Goal: Transaction & Acquisition: Download file/media

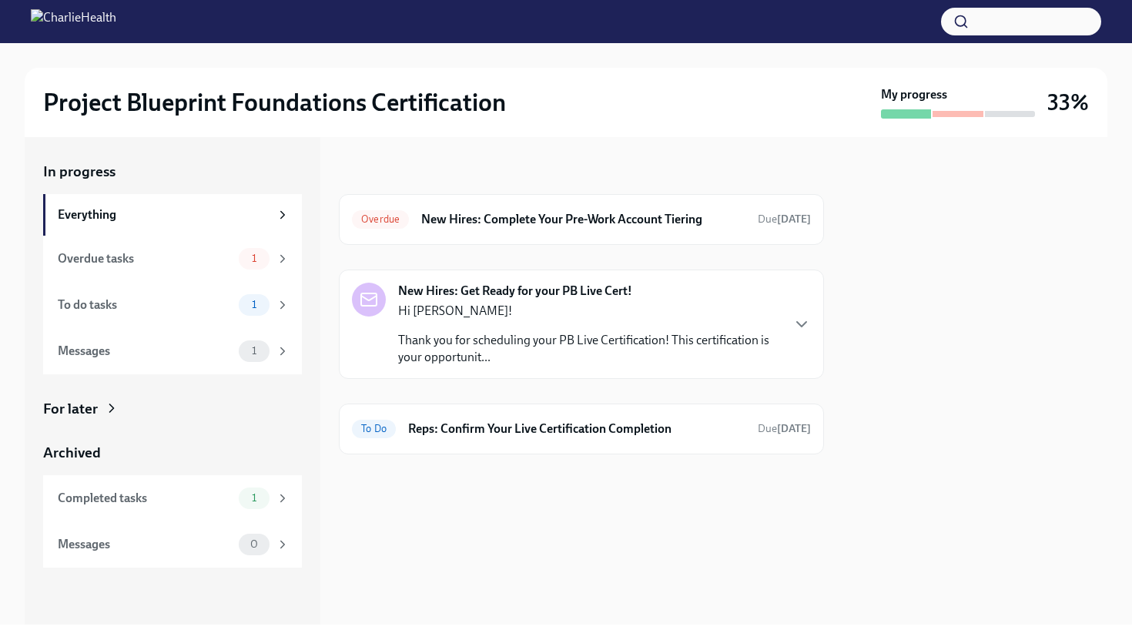
click at [795, 356] on div "New Hires: Get Ready for your PB Live Cert! Hi Kiki! Thank you for scheduling y…" at bounding box center [581, 324] width 459 height 83
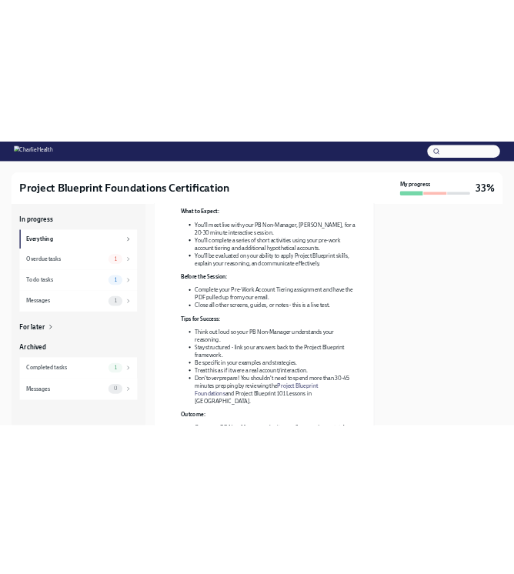
scroll to position [347, 0]
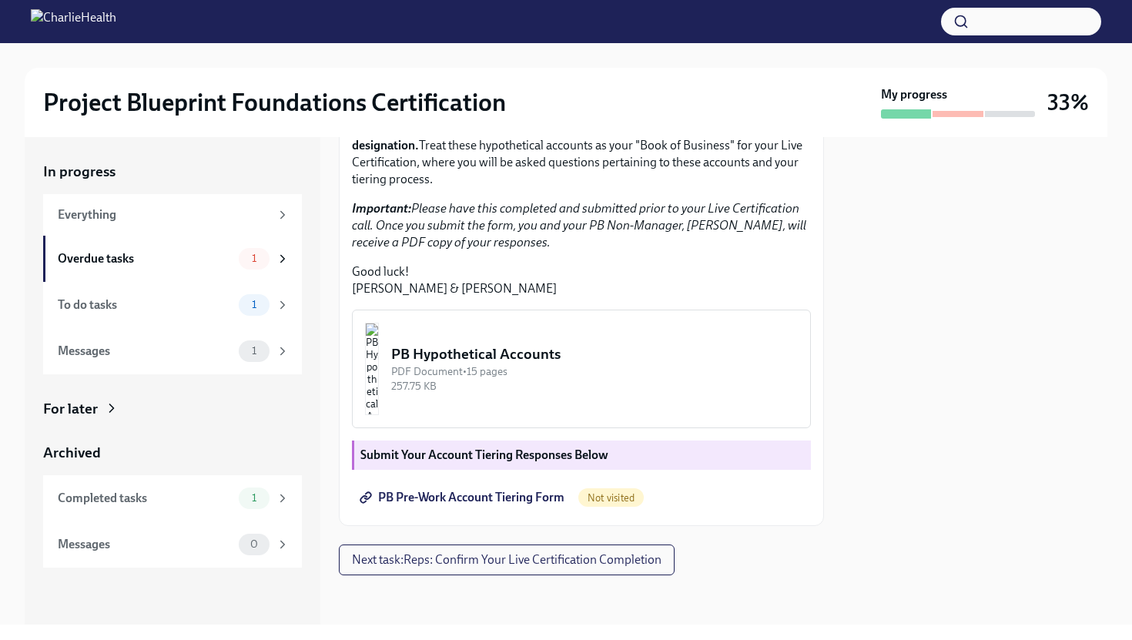
scroll to position [377, 0]
click at [604, 379] on div "PDF Document • 15 pages" at bounding box center [594, 371] width 407 height 15
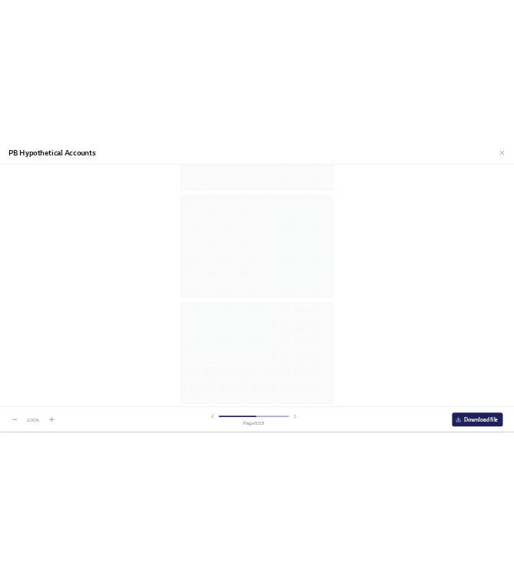
scroll to position [3009, 0]
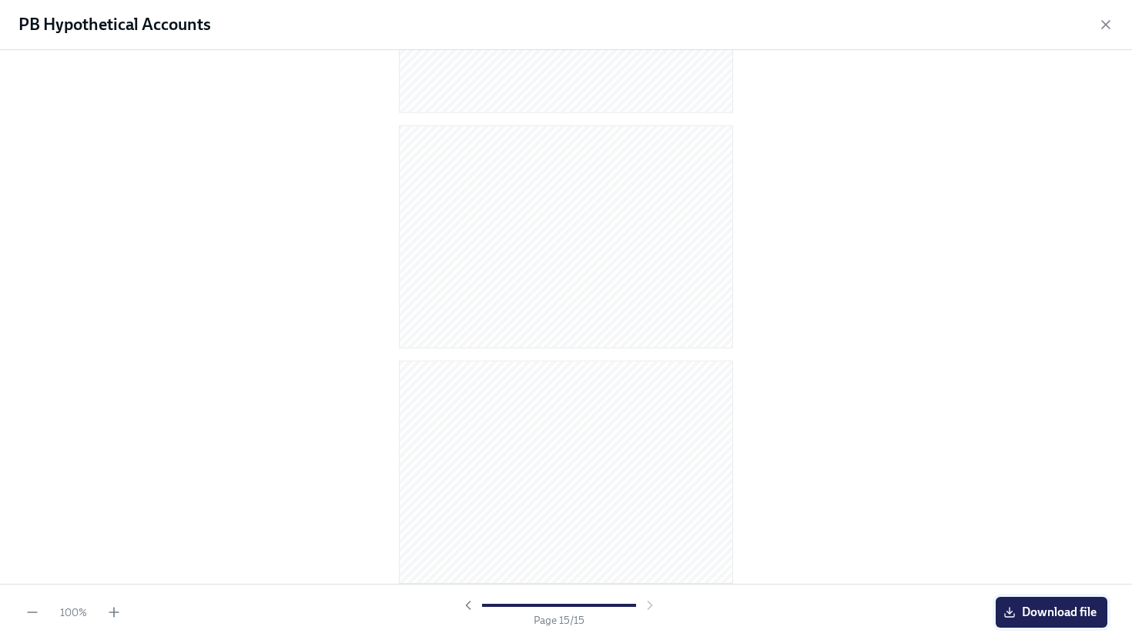
click at [1026, 608] on span "Download file" at bounding box center [1051, 611] width 90 height 15
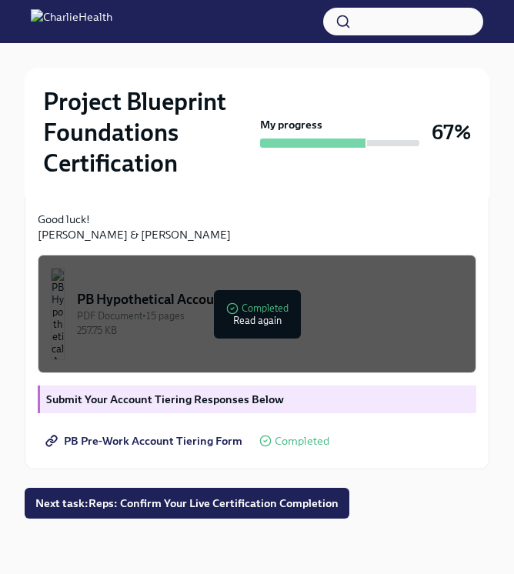
scroll to position [556, 0]
click at [273, 319] on div "PDF Document • 15 pages" at bounding box center [270, 316] width 387 height 15
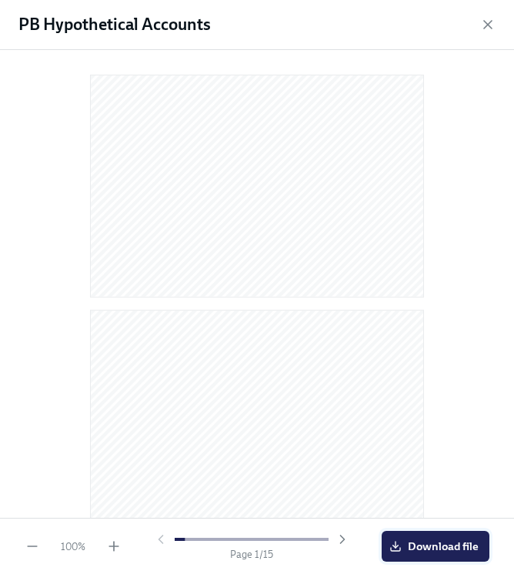
click at [462, 551] on span "Download file" at bounding box center [436, 546] width 86 height 15
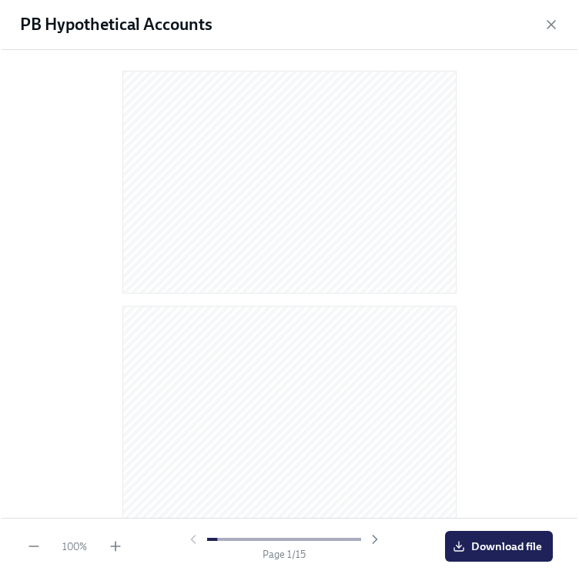
scroll to position [533, 0]
click at [491, 249] on div at bounding box center [290, 277] width 530 height 437
click at [484, 544] on span "Download file" at bounding box center [500, 546] width 86 height 15
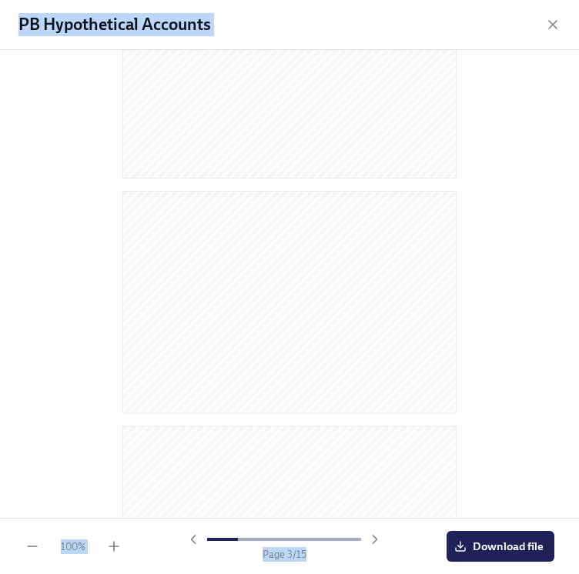
scroll to position [0, 0]
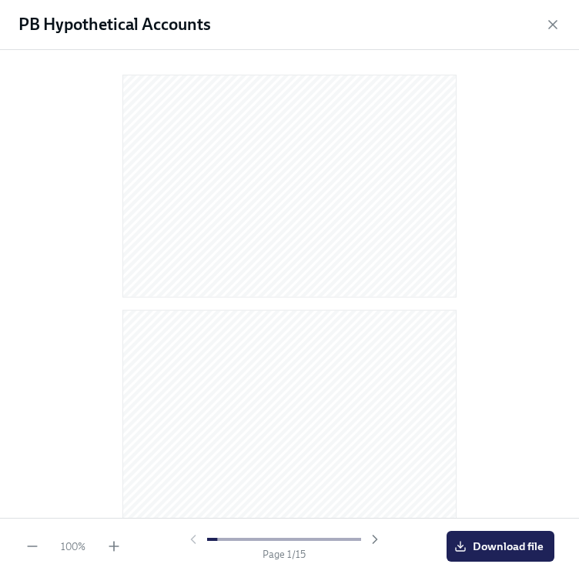
click at [477, 235] on div at bounding box center [290, 280] width 530 height 437
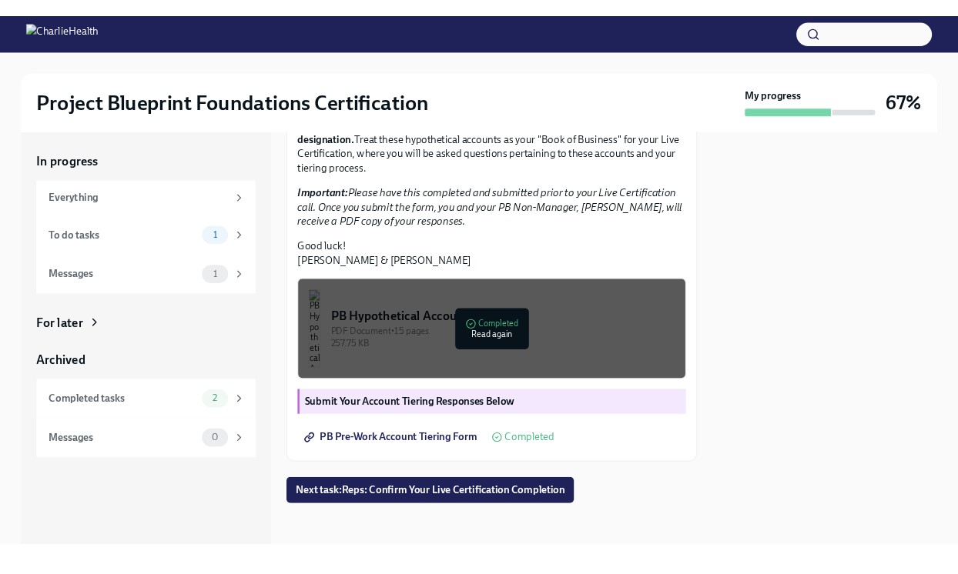
scroll to position [403, 0]
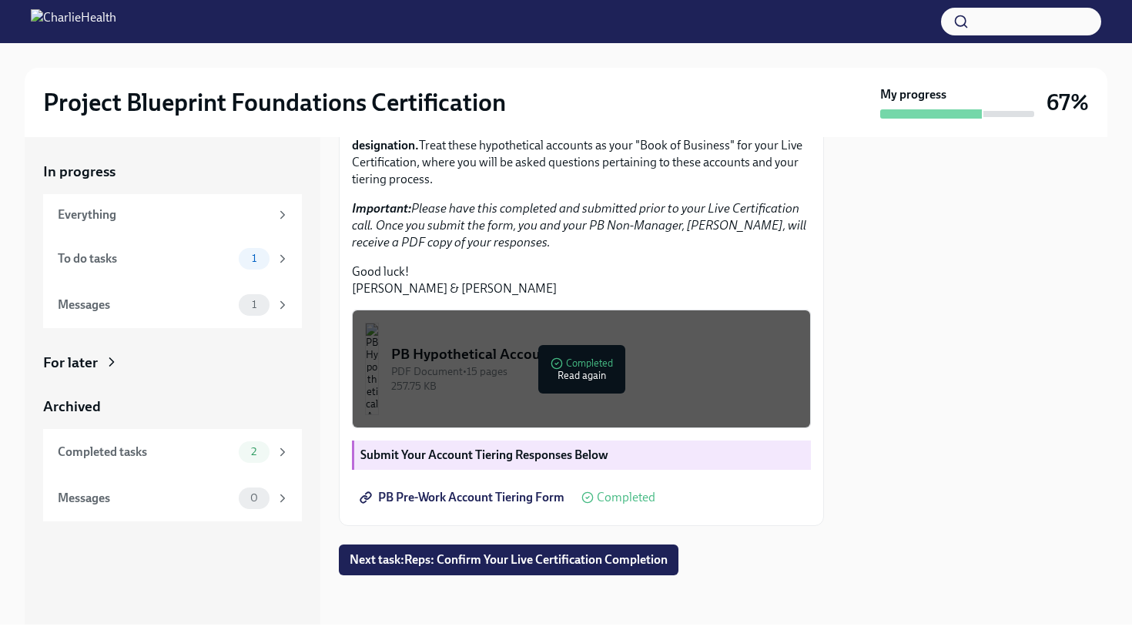
click at [583, 356] on div "PB Hypothetical Accounts" at bounding box center [594, 354] width 407 height 20
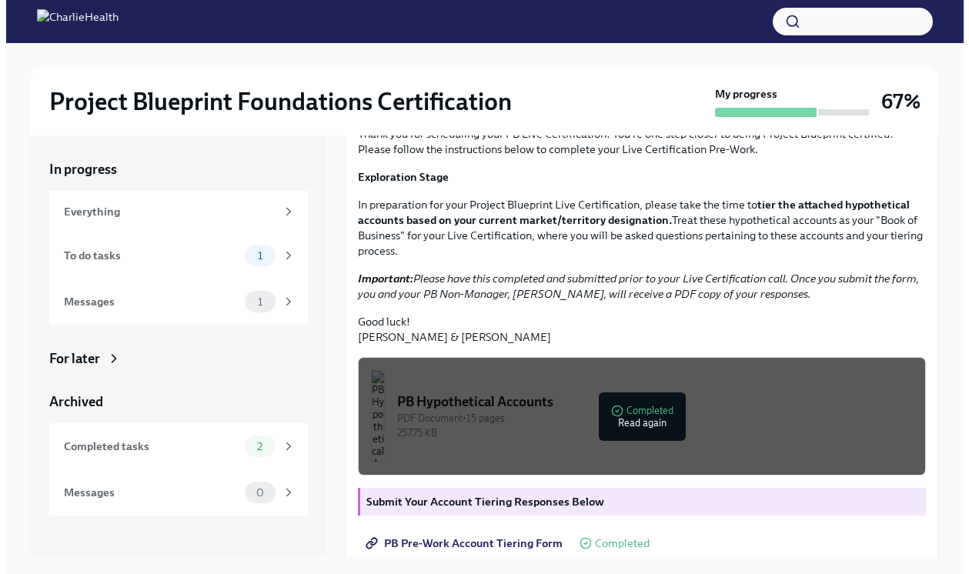
scroll to position [154, 0]
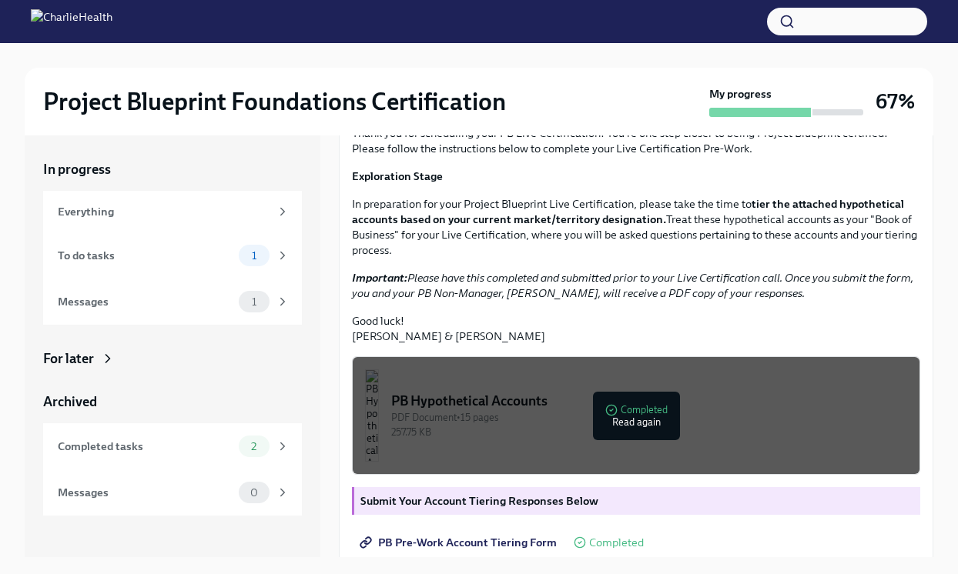
click at [640, 410] on div "PB Hypothetical Accounts" at bounding box center [649, 401] width 516 height 18
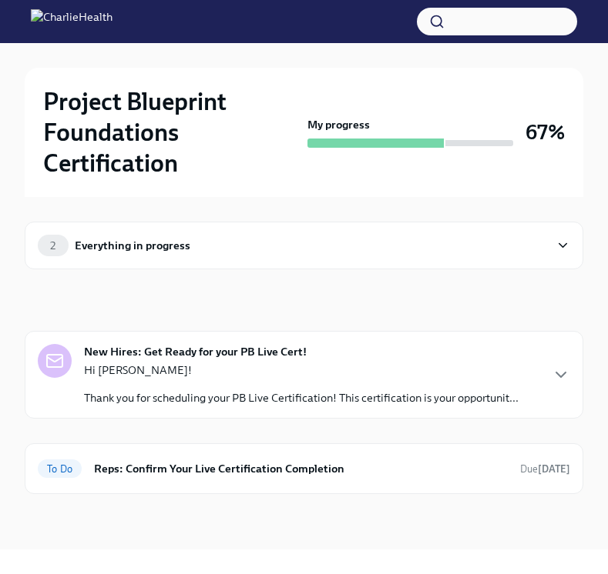
click at [377, 381] on div "Hi [PERSON_NAME]! Thank you for scheduling your PB Live Certification! This cer…" at bounding box center [301, 384] width 434 height 43
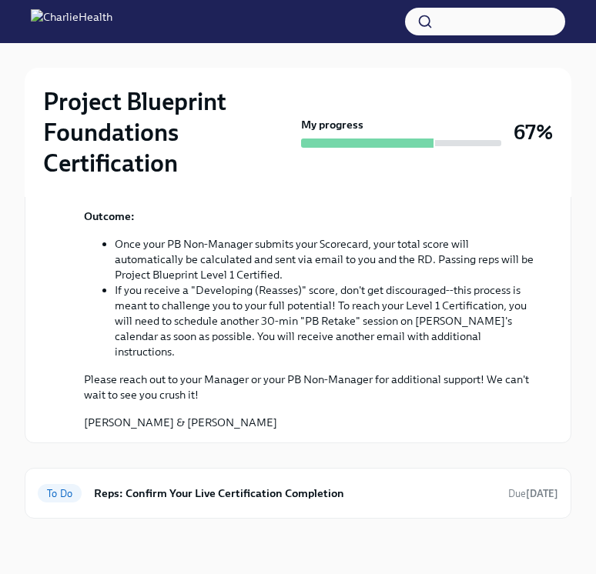
scroll to position [780, 0]
